Goal: Task Accomplishment & Management: Use online tool/utility

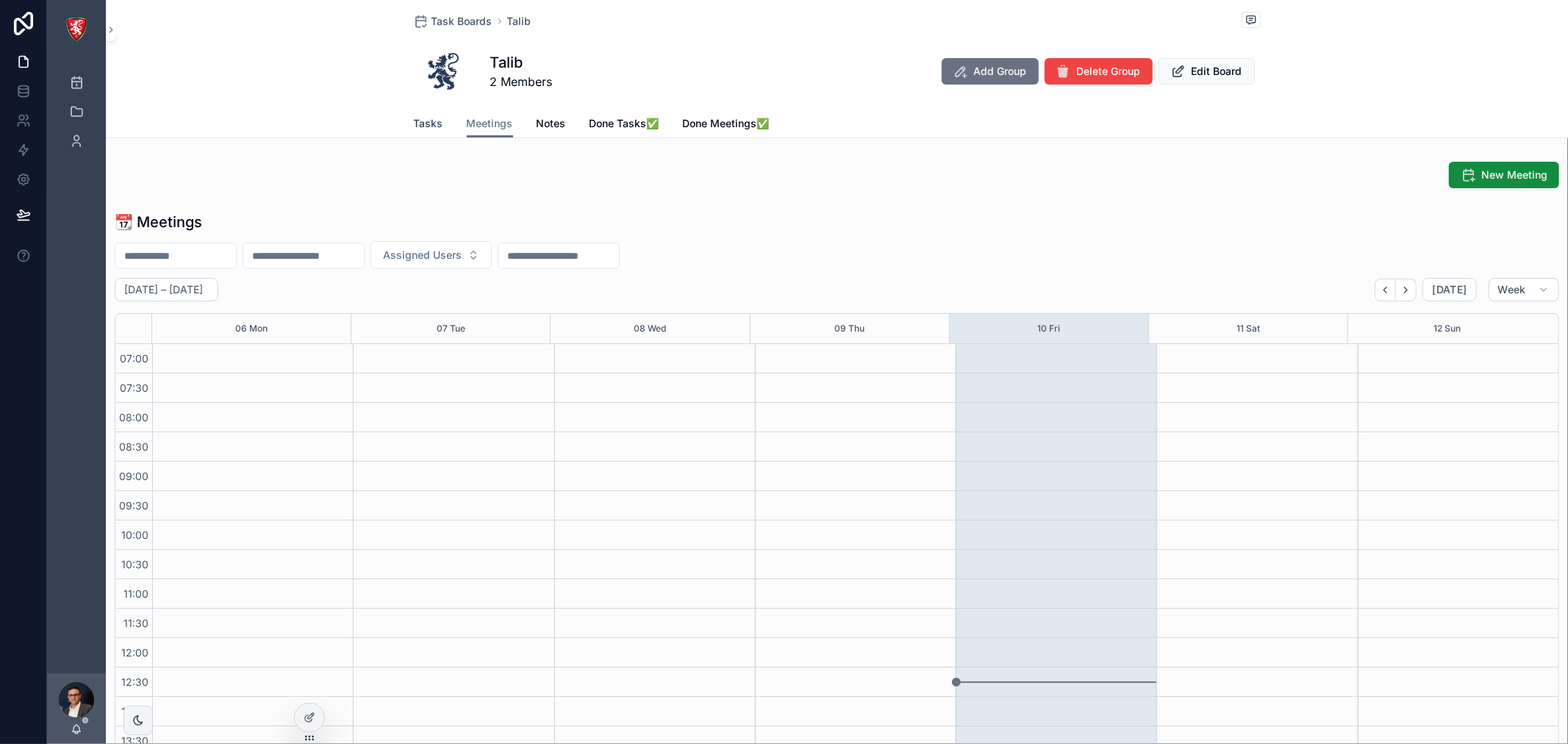
click at [433, 127] on span "Tasks" at bounding box center [428, 124] width 29 height 15
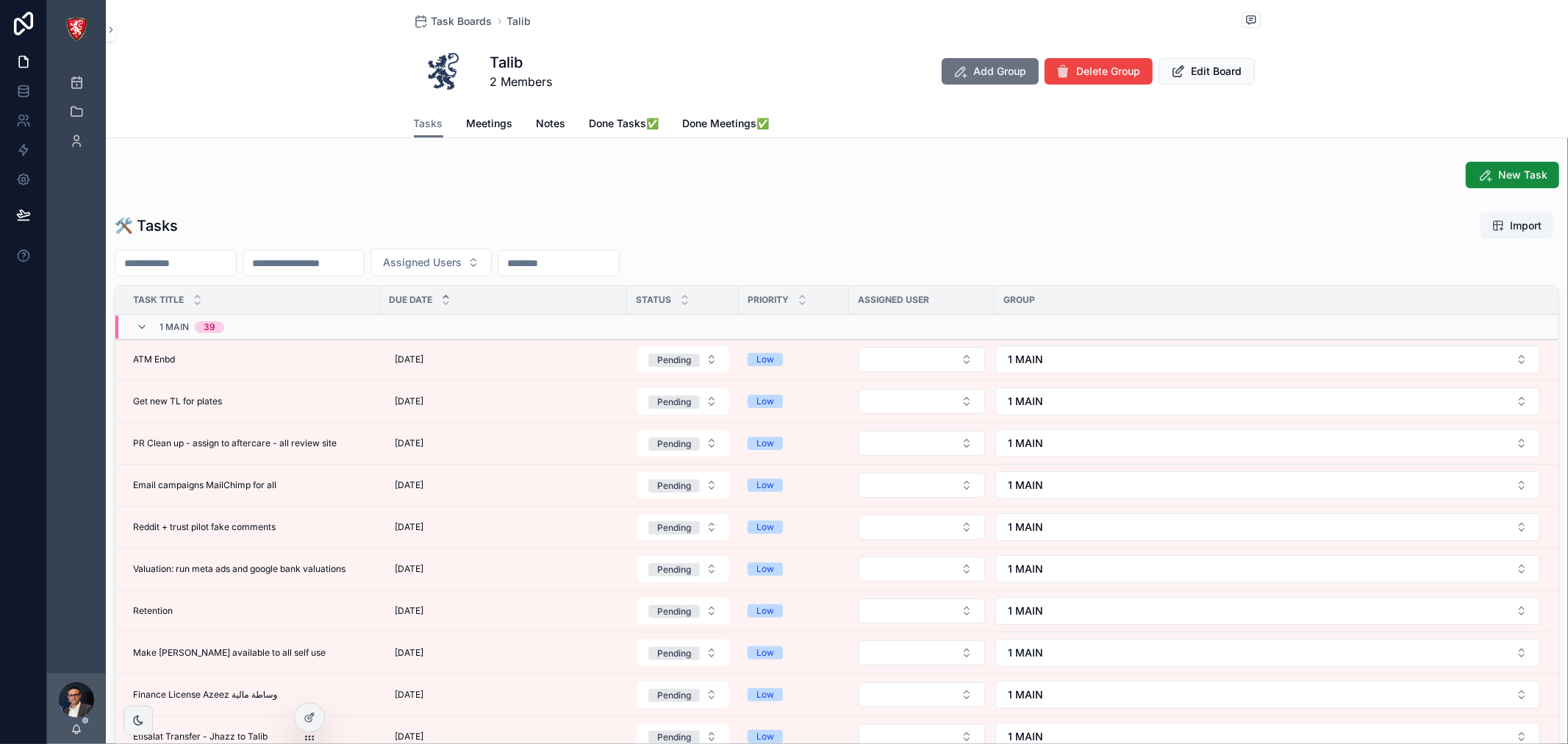
click at [650, 208] on div "🛠 Tasks Import Assigned Users Task Title Due Date Status Priority Assigned User…" at bounding box center [837, 532] width 1462 height 651
click at [419, 352] on div "[DATE] [DATE]" at bounding box center [504, 359] width 229 height 23
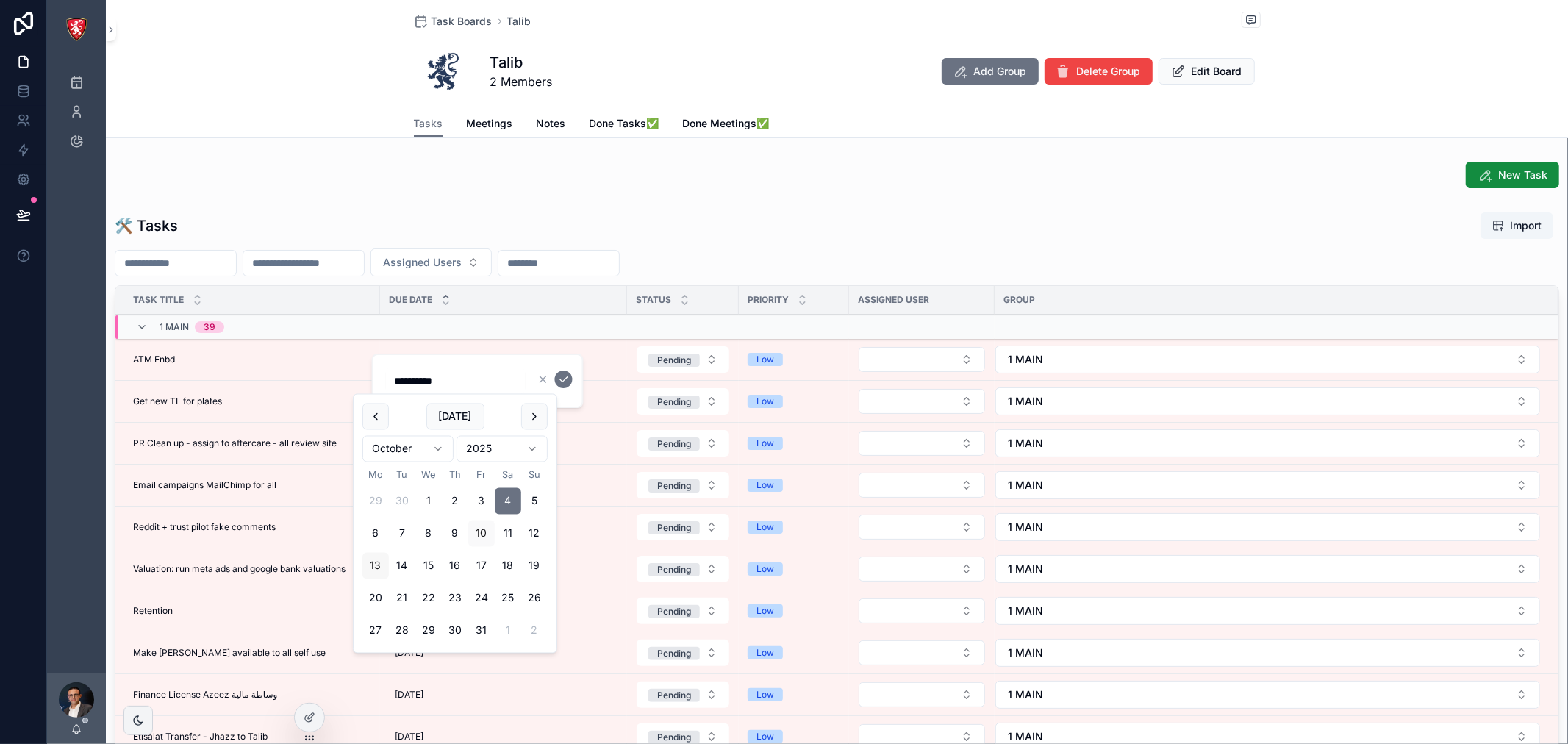
click at [381, 564] on button "13" at bounding box center [375, 566] width 26 height 26
click at [372, 599] on button "20" at bounding box center [375, 598] width 26 height 26
type input "**********"
click at [565, 380] on icon "scrollable content" at bounding box center [564, 380] width 12 height 12
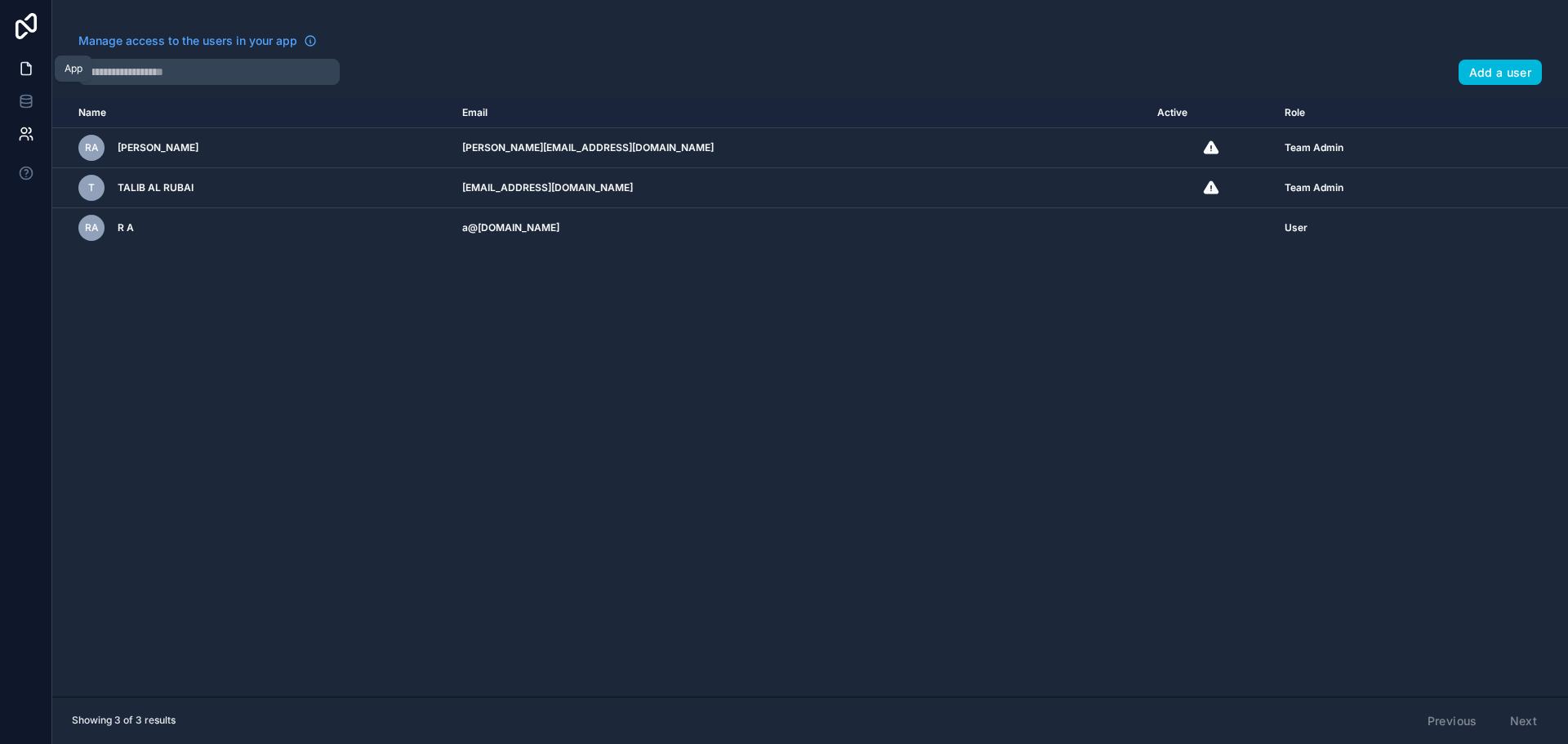
click at [24, 62] on icon at bounding box center [26, 68] width 10 height 12
